Goal: Transaction & Acquisition: Subscribe to service/newsletter

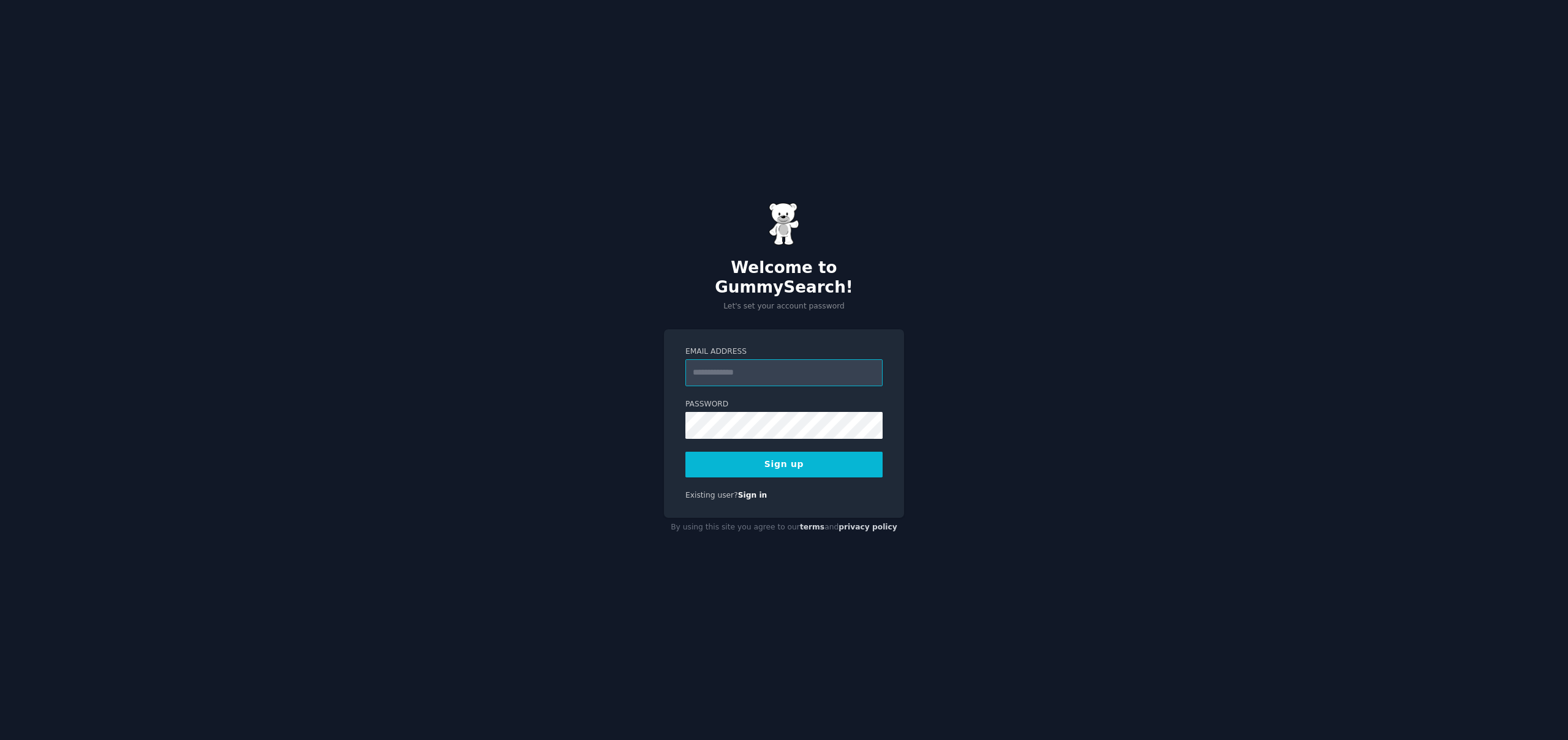
click at [747, 359] on input "Email Address" at bounding box center [784, 373] width 197 height 27
click at [743, 367] on input "Email Address" at bounding box center [784, 373] width 197 height 27
click at [734, 348] on div "Email Address" at bounding box center [784, 366] width 197 height 40
click at [727, 361] on input "Email Address" at bounding box center [784, 373] width 197 height 27
type input "**********"
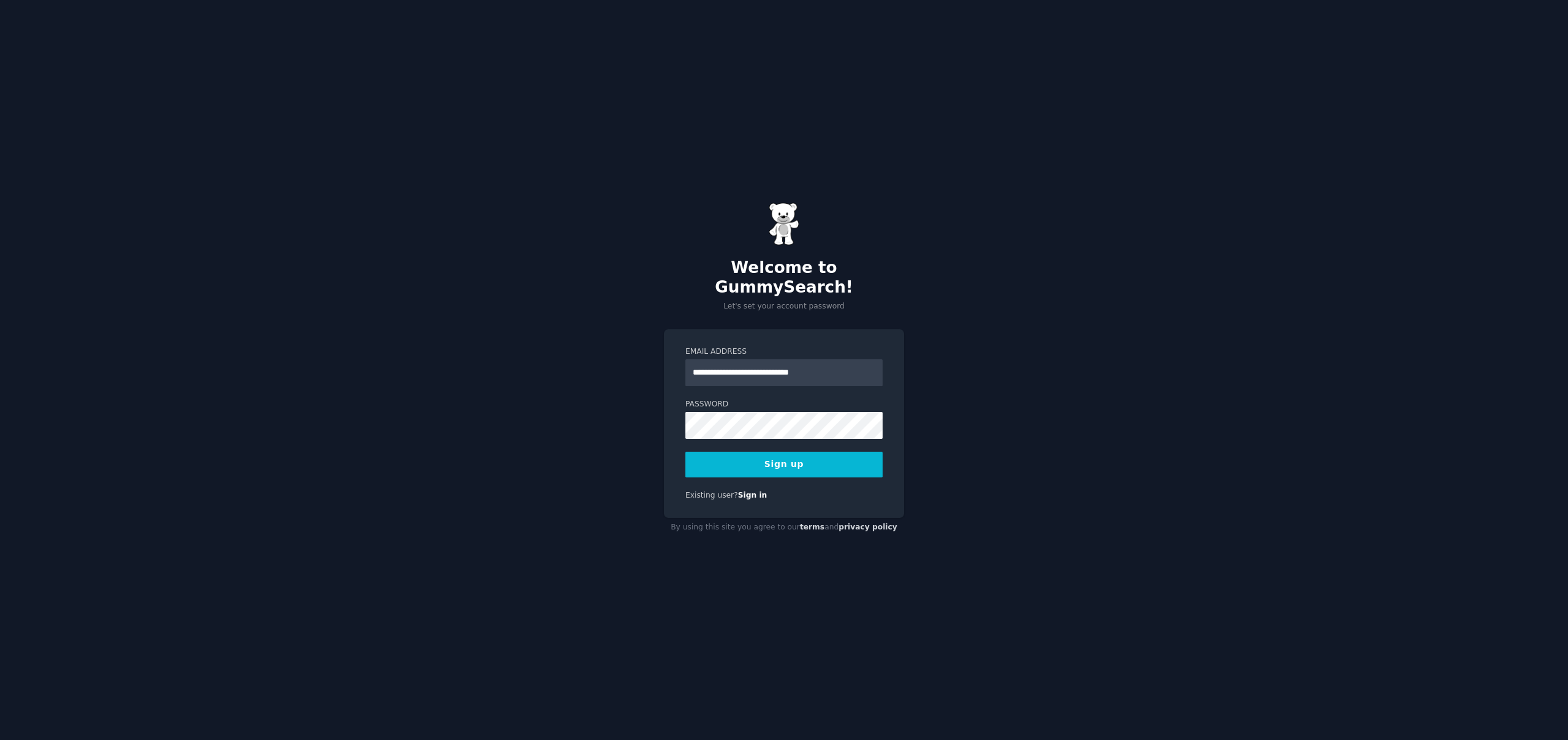
click at [785, 460] on button "Sign up" at bounding box center [784, 465] width 197 height 25
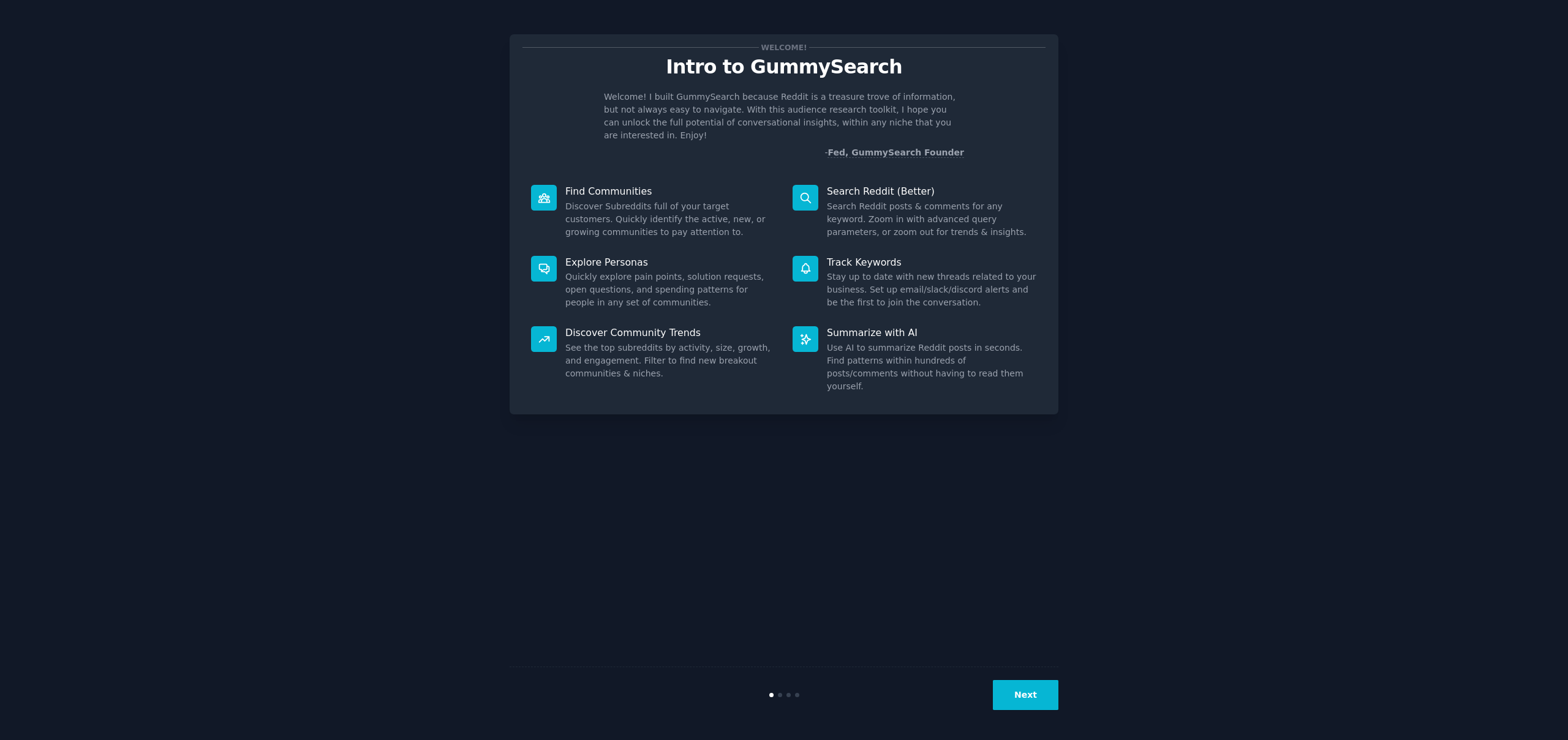
click at [989, 670] on div "Next" at bounding box center [784, 694] width 549 height 57
click at [1049, 687] on button "Next" at bounding box center [1026, 695] width 66 height 30
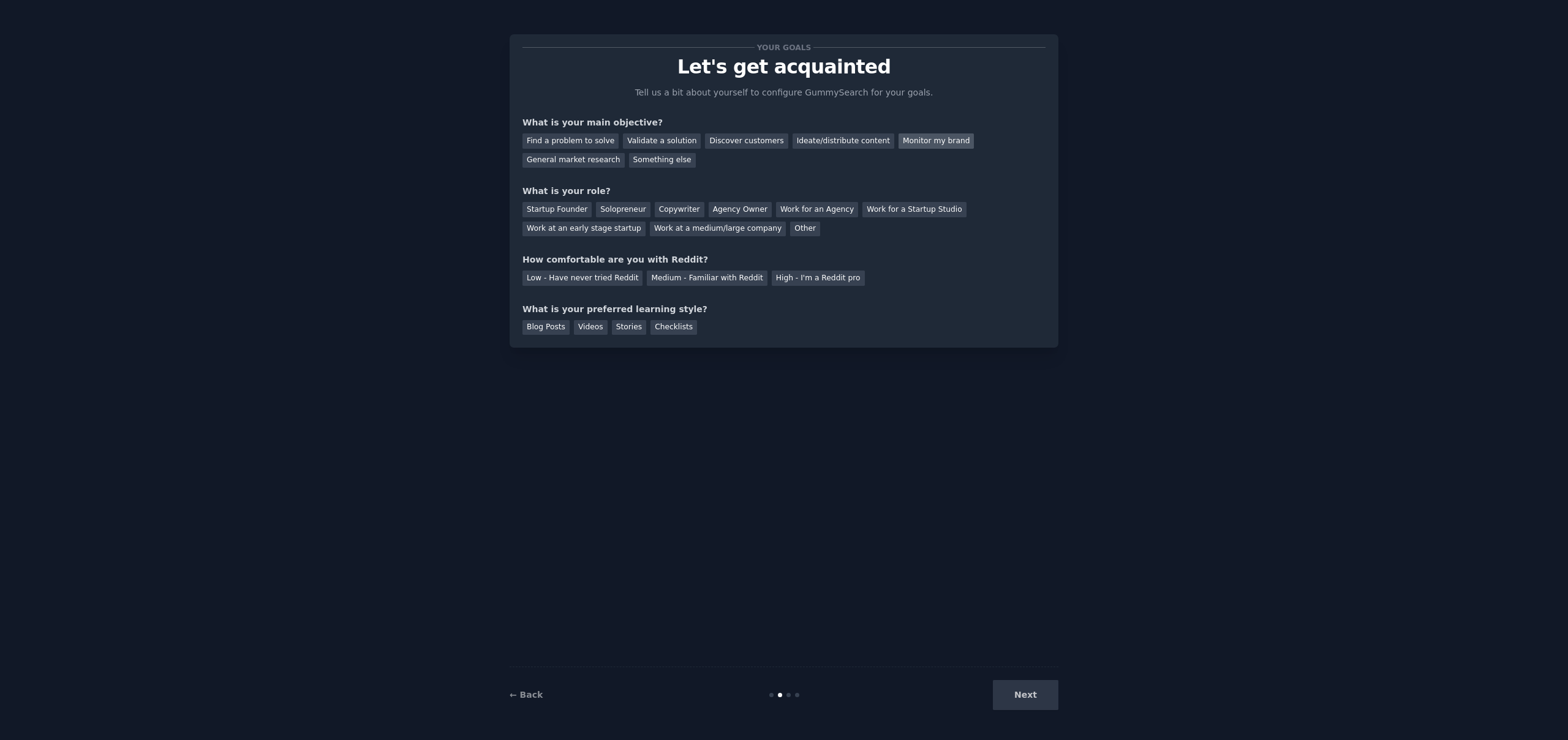
click at [899, 143] on div "Monitor my brand" at bounding box center [936, 141] width 75 height 15
click at [803, 144] on div "Ideate/distribute content" at bounding box center [843, 141] width 101 height 15
click at [562, 144] on div "Find a problem to solve" at bounding box center [570, 141] width 96 height 15
click at [944, 138] on div "Monitor my brand" at bounding box center [936, 141] width 75 height 15
click at [721, 210] on div "Agency Owner" at bounding box center [740, 210] width 63 height 15
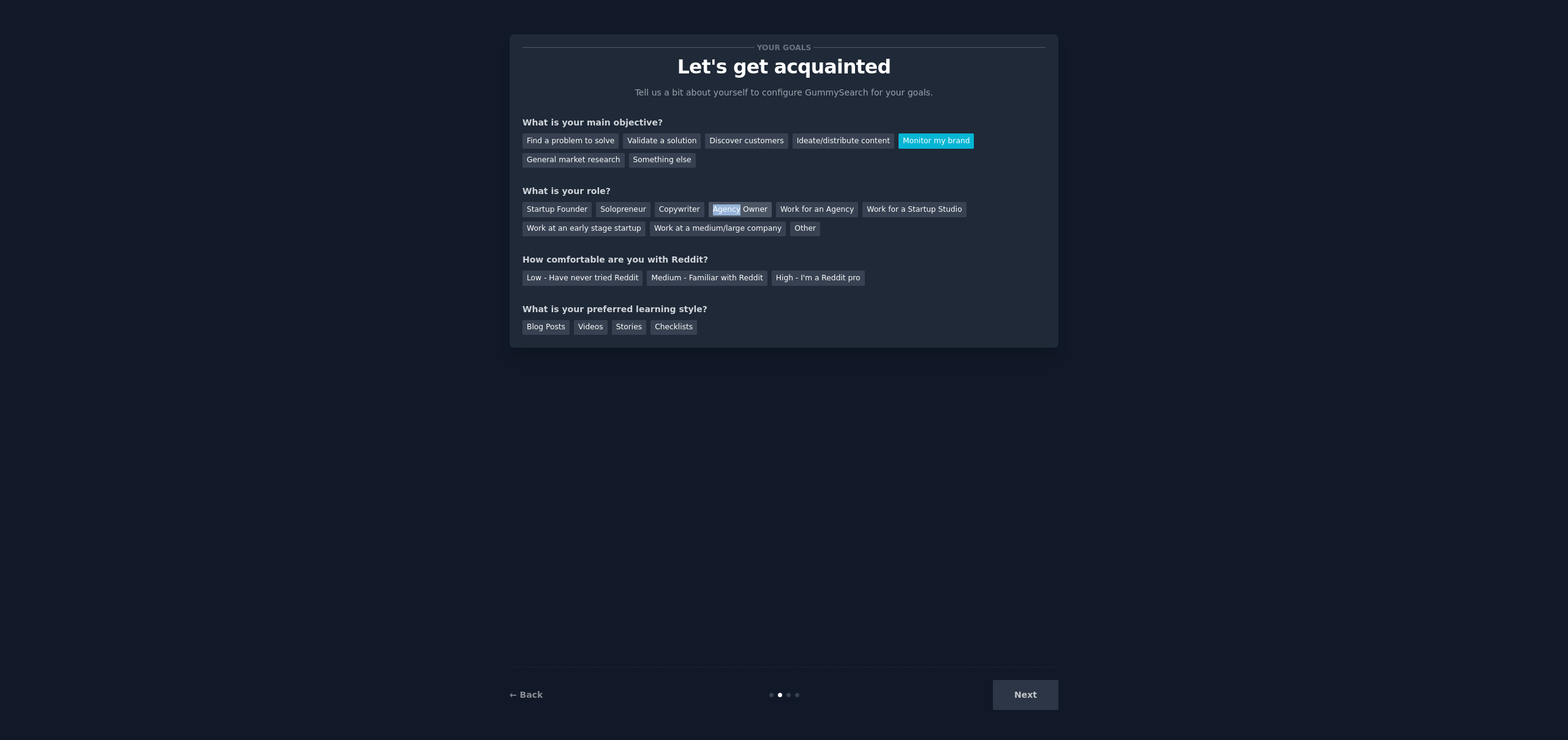
click at [721, 210] on div "Agency Owner" at bounding box center [740, 210] width 63 height 15
click at [797, 210] on div "Work for an Agency" at bounding box center [817, 210] width 82 height 15
click at [696, 278] on div "Medium - Familiar with Reddit" at bounding box center [706, 278] width 120 height 15
drag, startPoint x: 543, startPoint y: 333, endPoint x: 560, endPoint y: 335, distance: 17.1
click at [543, 333] on div "Blog Posts" at bounding box center [546, 328] width 47 height 15
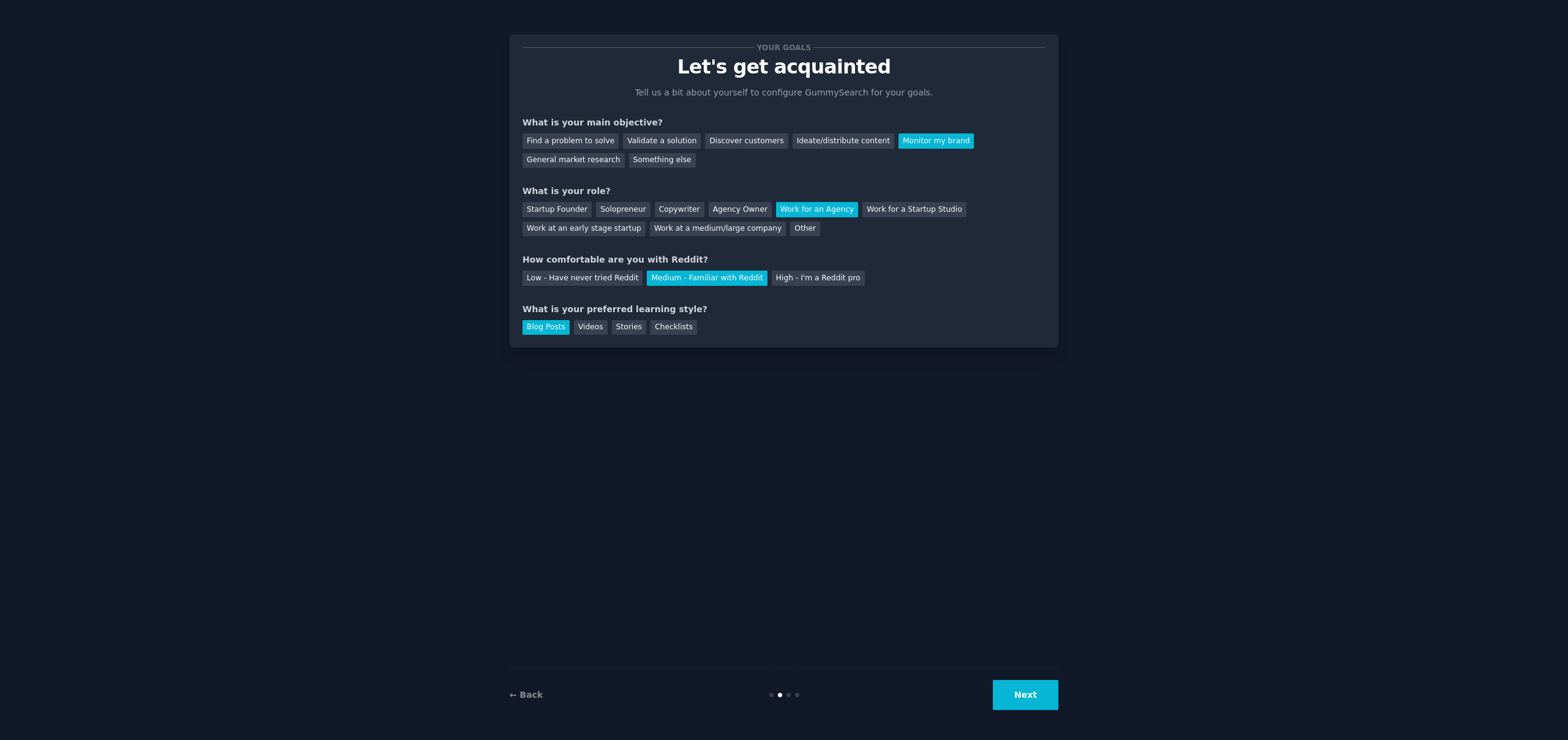
click at [1029, 705] on button "Next" at bounding box center [1026, 695] width 66 height 30
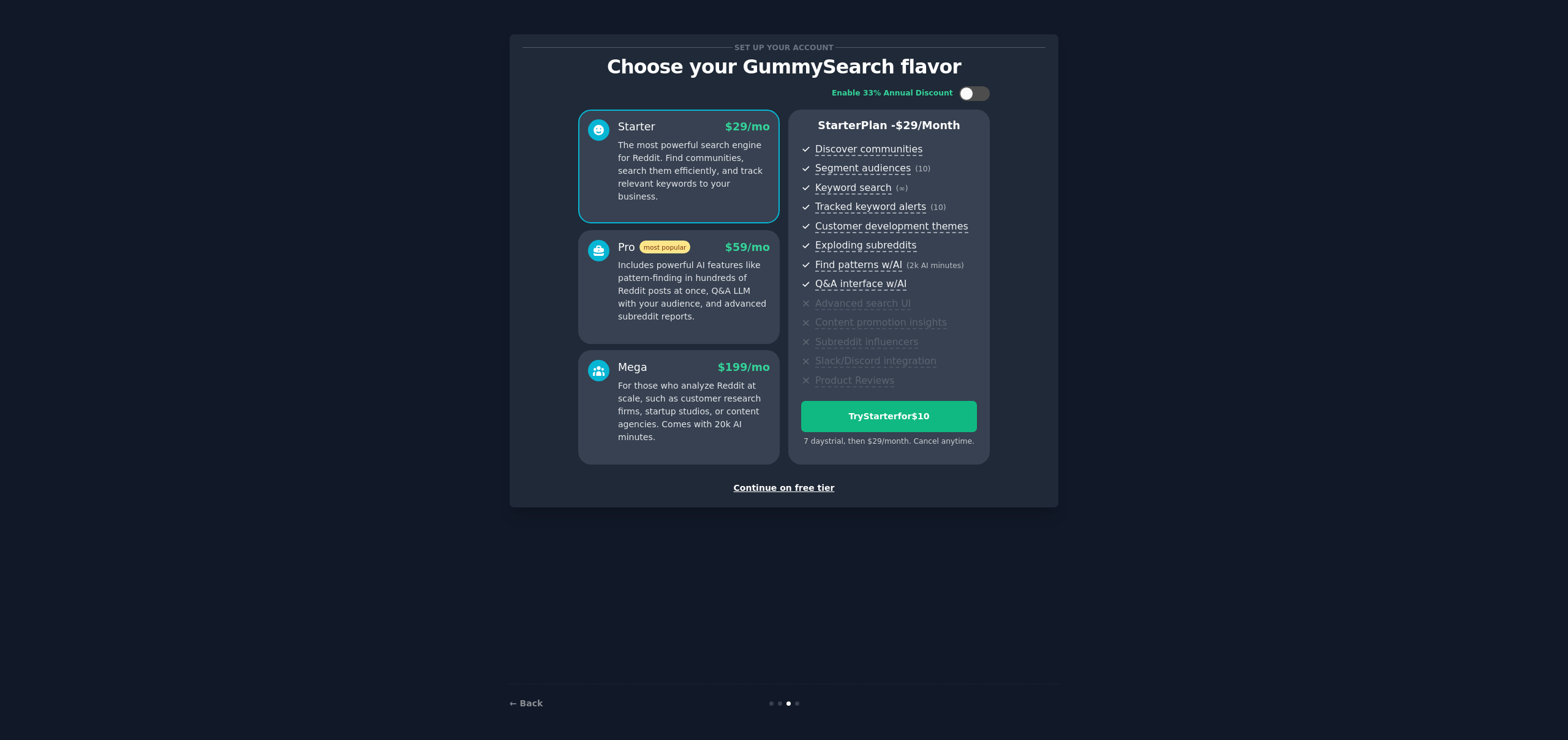
click at [805, 491] on div "Continue on free tier" at bounding box center [784, 488] width 523 height 13
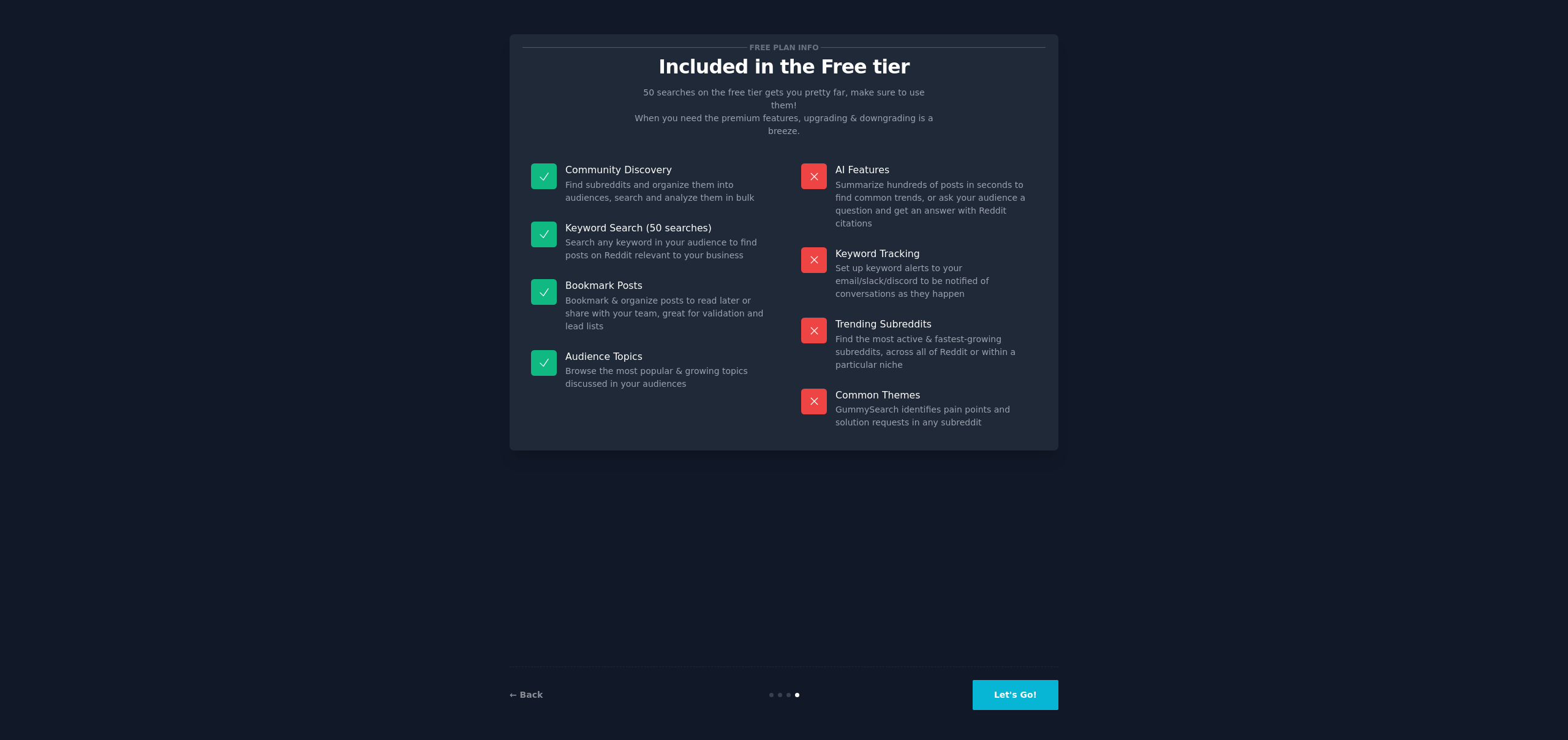
click at [1004, 699] on button "Let's Go!" at bounding box center [1016, 695] width 86 height 30
